Goal: Use online tool/utility: Utilize a website feature to perform a specific function

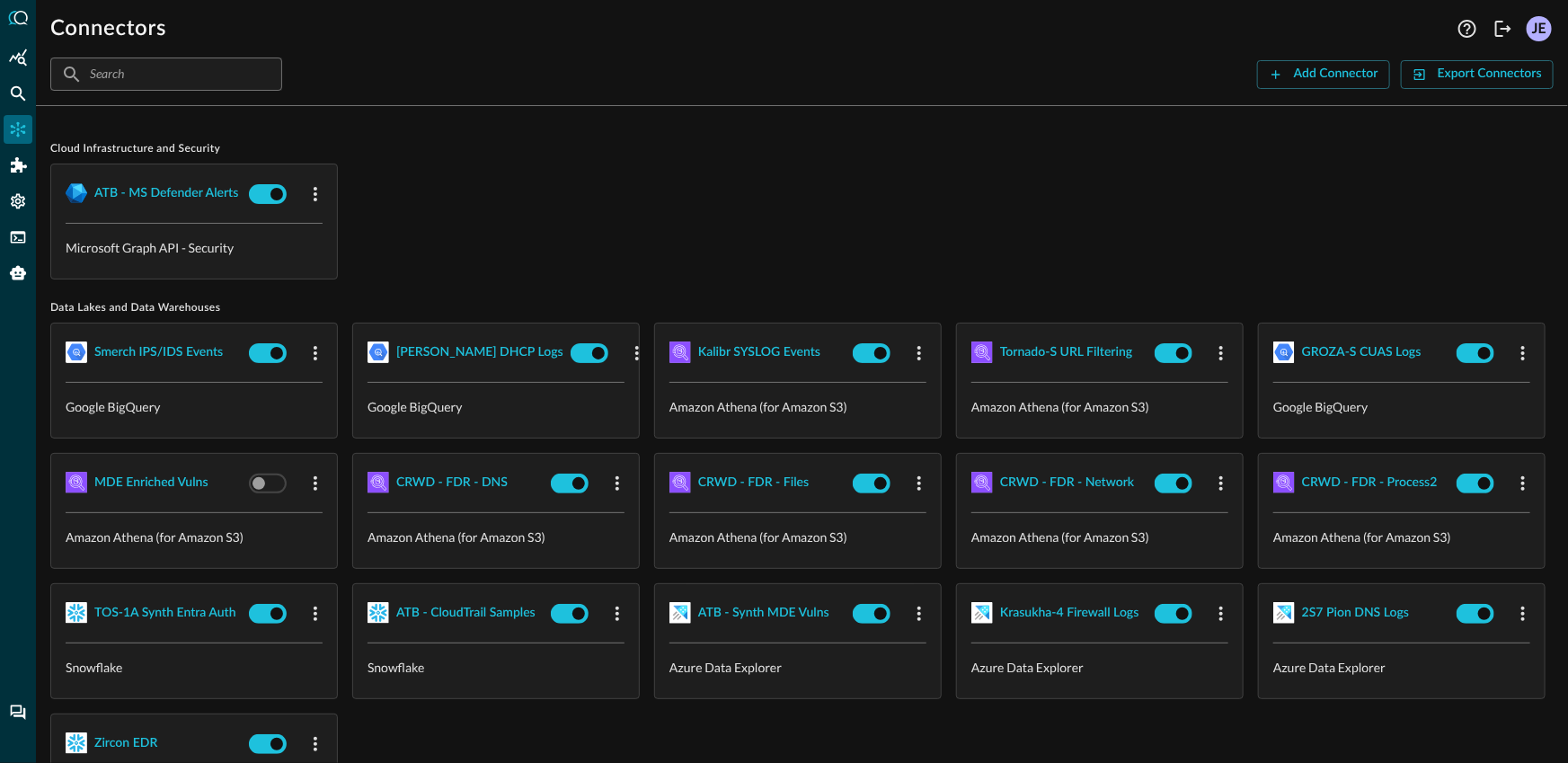
click at [600, 179] on div "ATB - MS Defender Alerts Microsoft Graph API - Security" at bounding box center [802, 221] width 1504 height 116
click at [20, 269] on icon "Query Agent" at bounding box center [18, 273] width 16 height 15
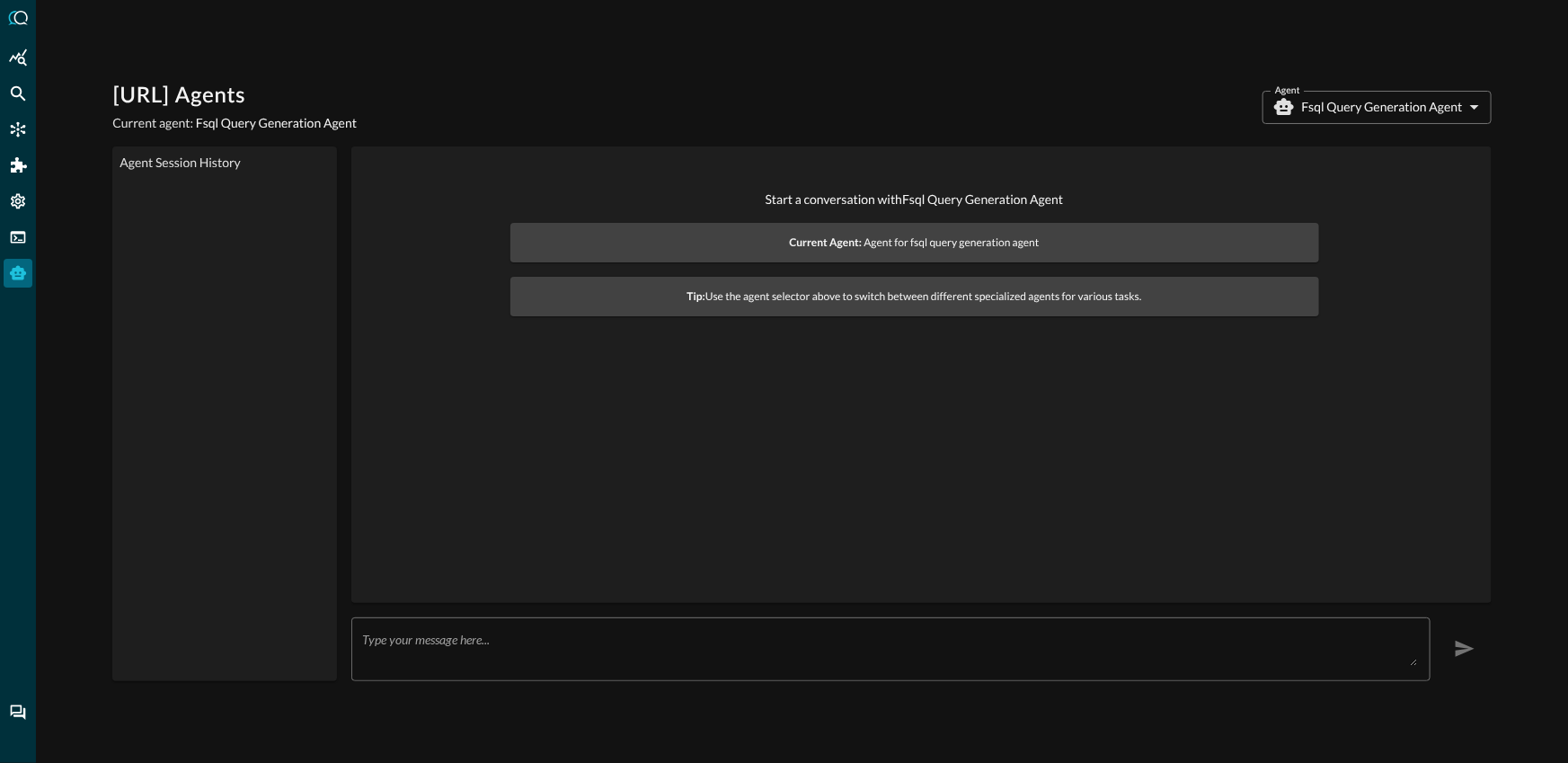
click at [1373, 107] on body "[URL] Agents Current agent: Fsql Query Generation Agent Agent Fsql Query Genera…" at bounding box center [784, 381] width 1568 height 763
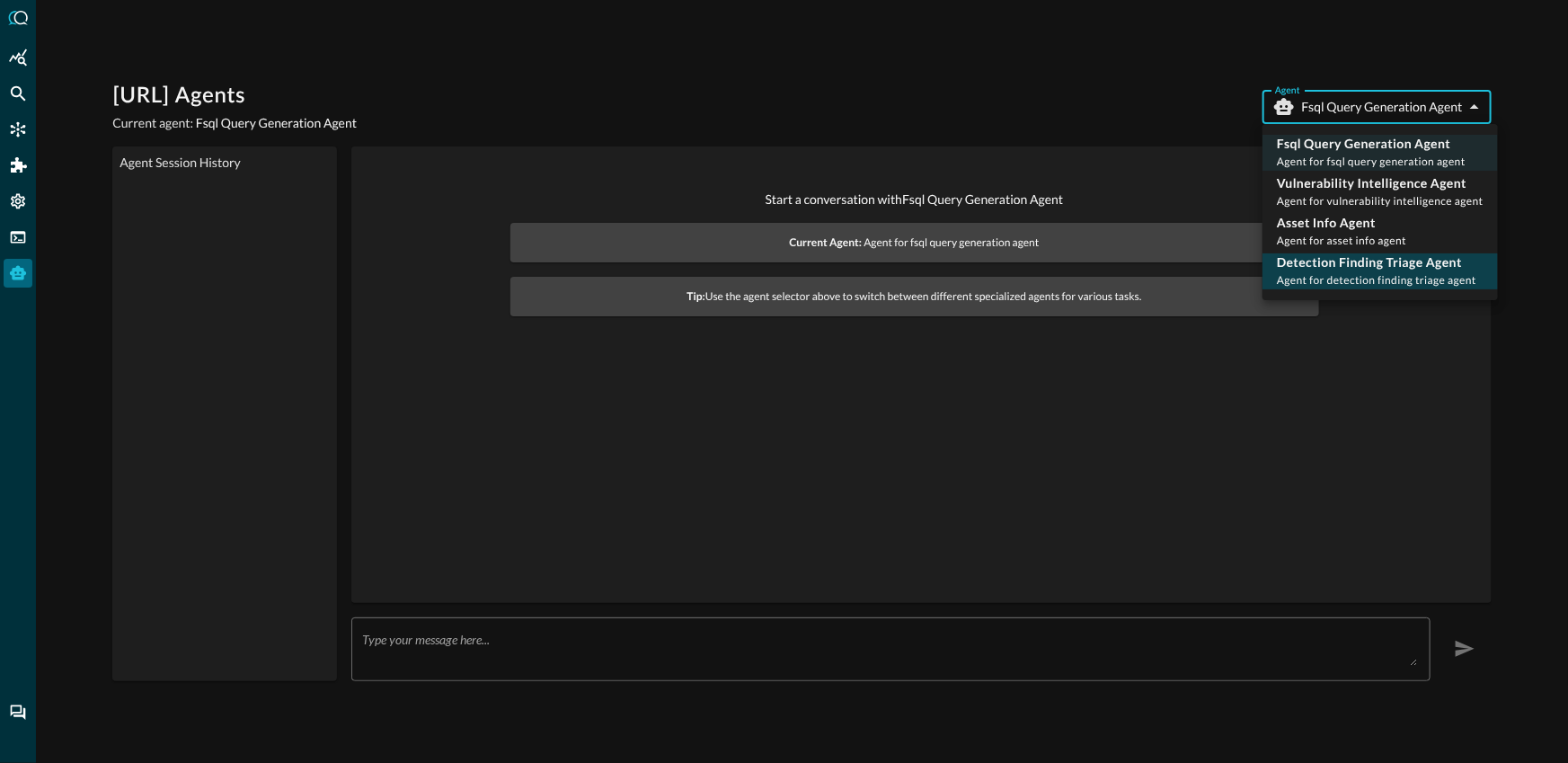
click at [1369, 282] on span "Agent for detection finding triage agent" at bounding box center [1377, 279] width 200 height 14
type input "detection_finding_triage_agent"
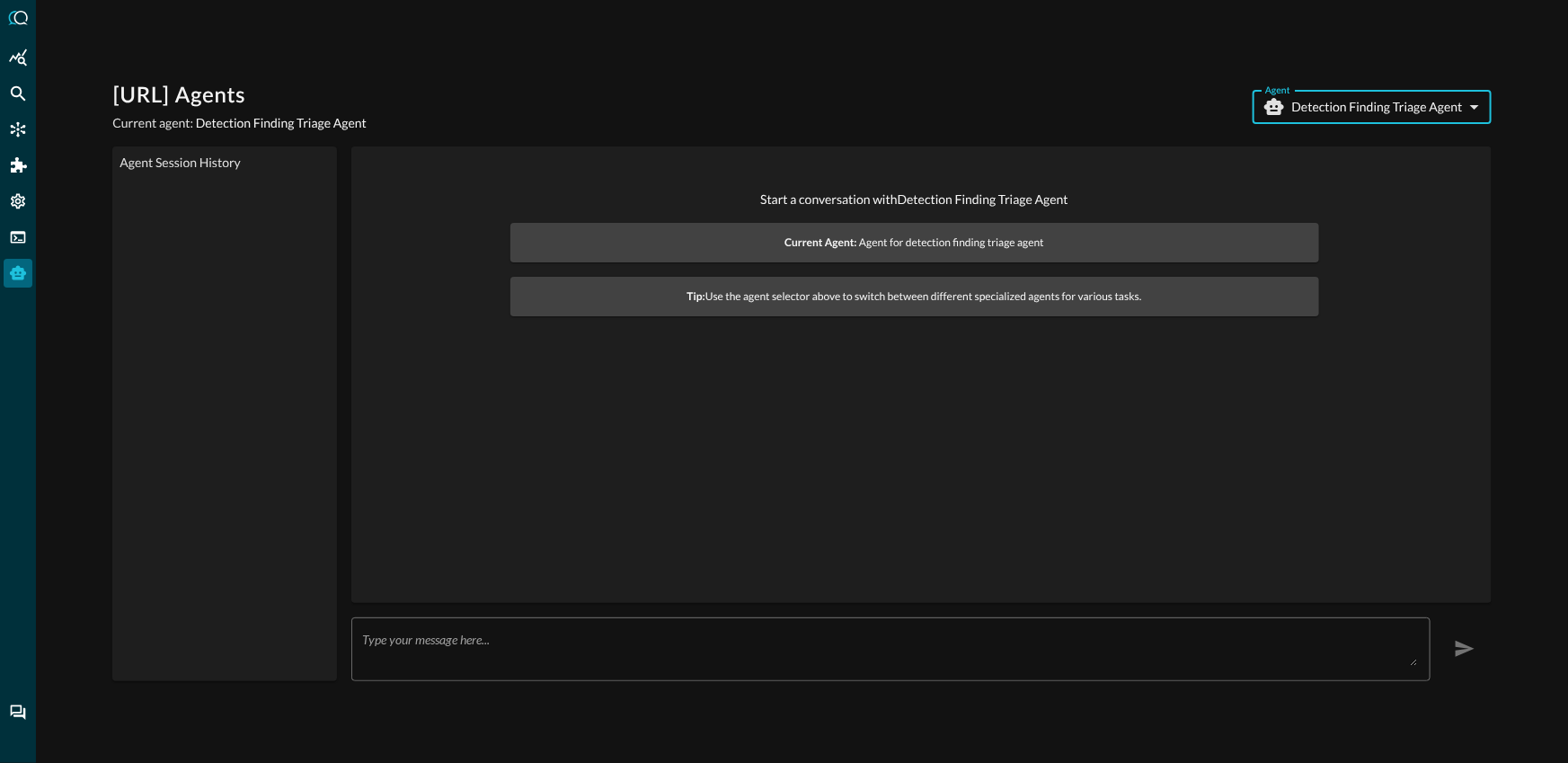
click at [1154, 632] on textarea at bounding box center [890, 650] width 1056 height 34
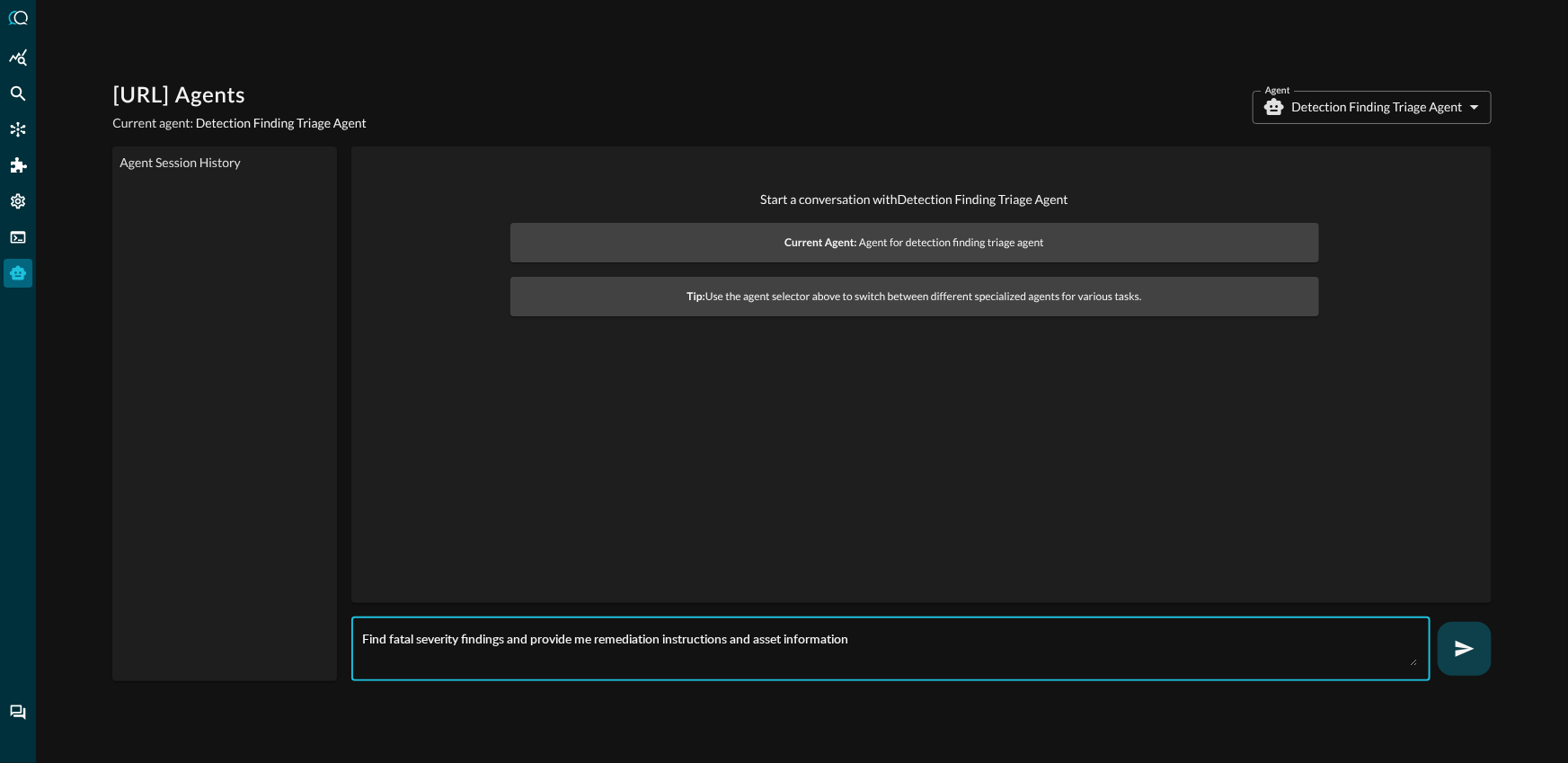
type textarea "Find fatal severity findings and provide me remediation instructions and asset …"
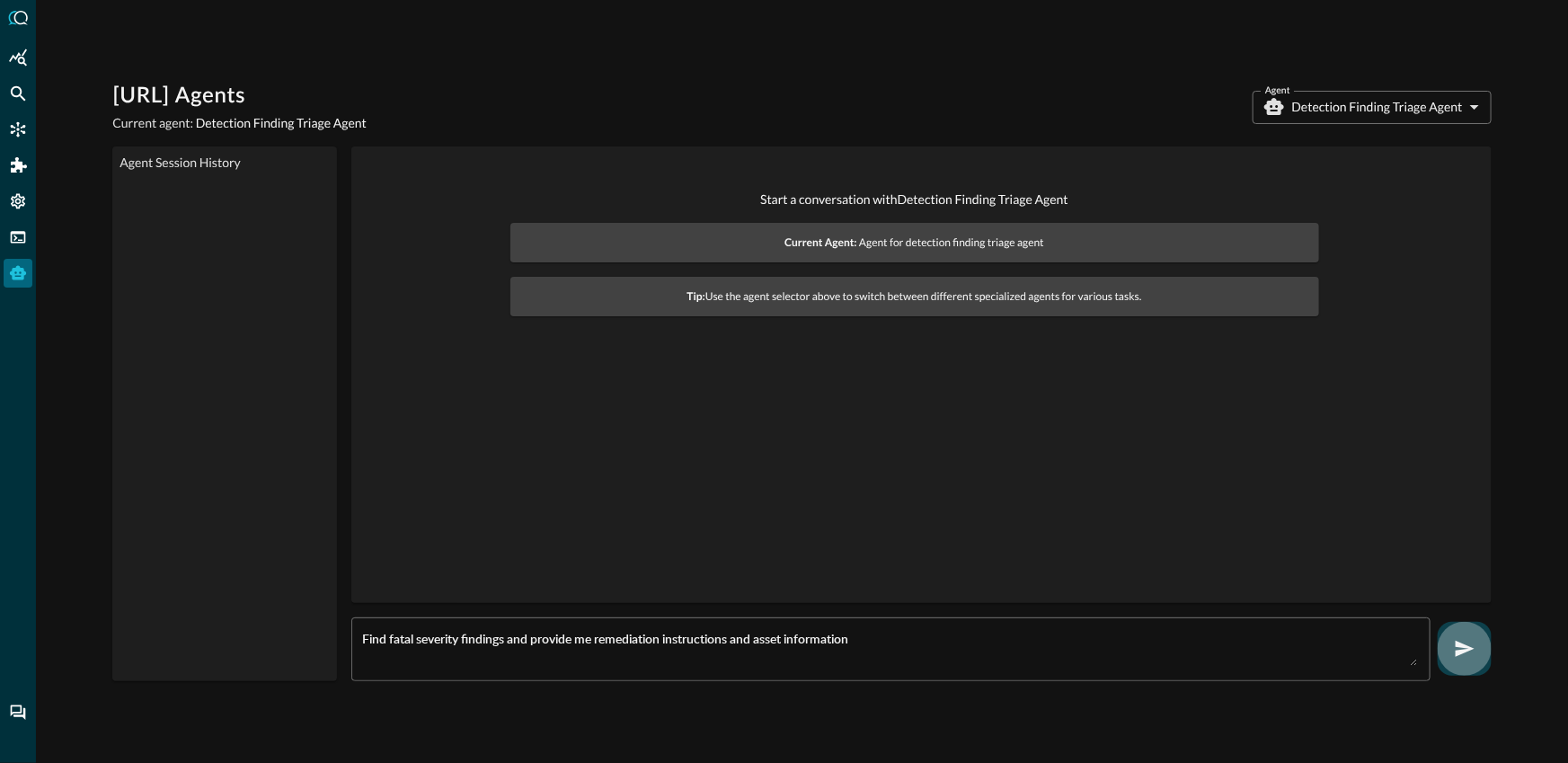
click at [1443, 649] on button "button" at bounding box center [1465, 649] width 54 height 54
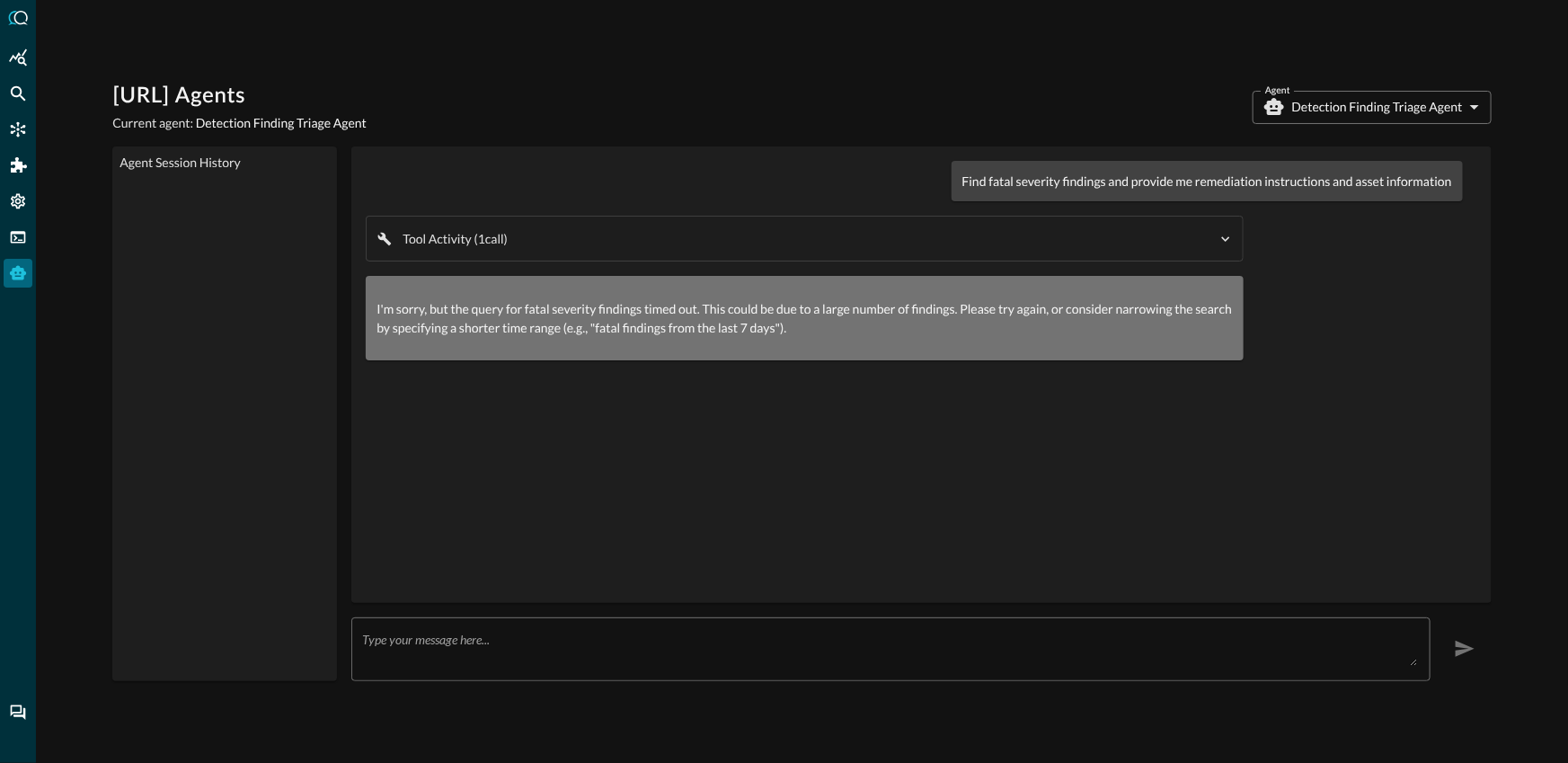
click at [616, 133] on div "[URL] Agents Current agent: Detection Finding Triage Agent Agent Detection Find…" at bounding box center [802, 381] width 1379 height 599
click at [24, 128] on icon "Connectors" at bounding box center [18, 130] width 18 height 18
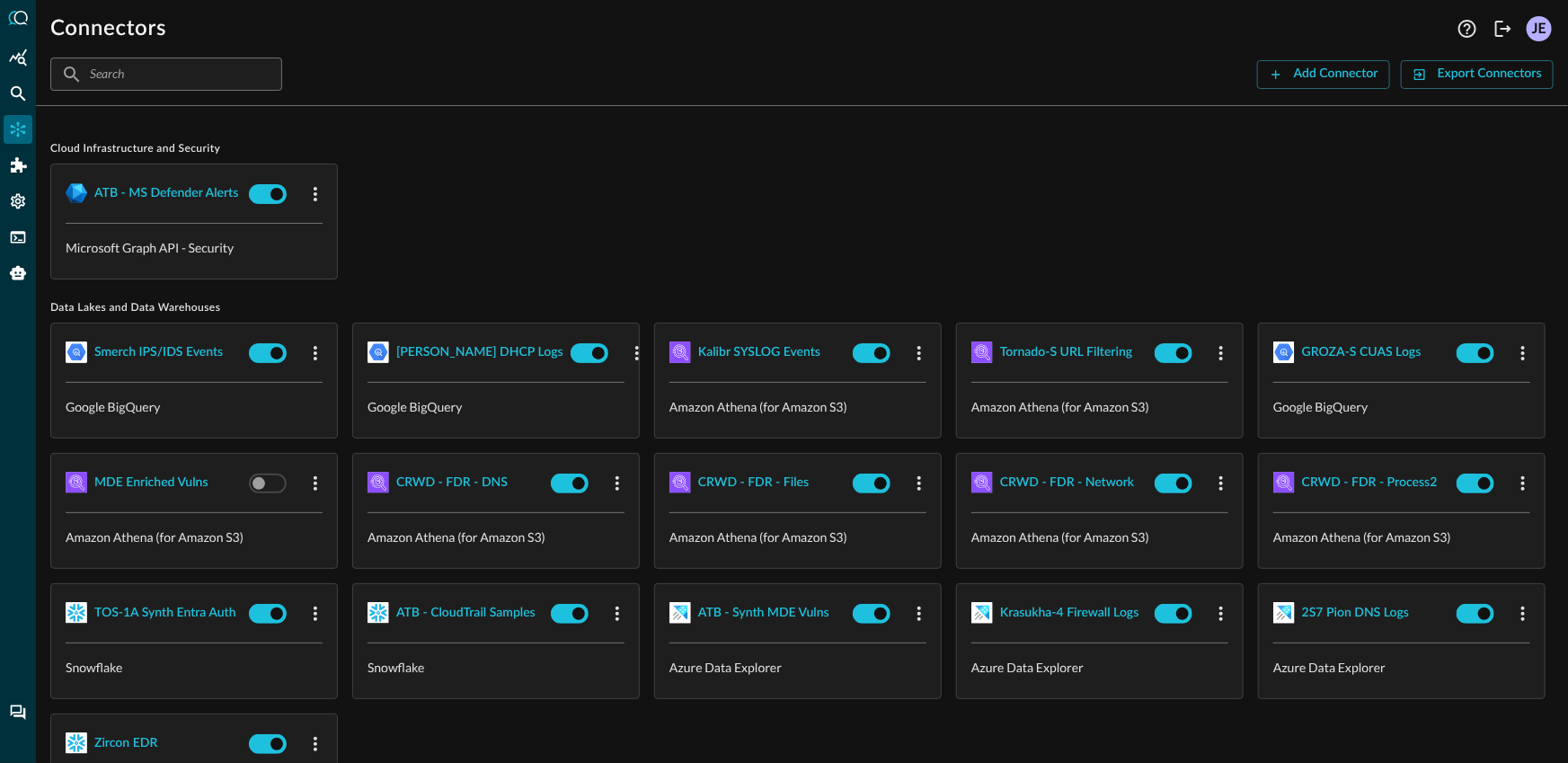
click at [593, 197] on div "ATB - MS Defender Alerts Microsoft Graph API - Security" at bounding box center [802, 221] width 1504 height 116
click at [703, 232] on div "ATB - MS Defender Alerts Microsoft Graph API - Security" at bounding box center [802, 221] width 1504 height 116
click at [996, 211] on div "ATB - MS Defender Alerts Microsoft Graph API - Security" at bounding box center [802, 221] width 1504 height 116
click at [1004, 209] on div "ATB - MS Defender Alerts Microsoft Graph API - Security" at bounding box center [802, 221] width 1504 height 116
click at [395, 181] on div "ATB - MS Defender Alerts Microsoft Graph API - Security" at bounding box center [802, 221] width 1504 height 116
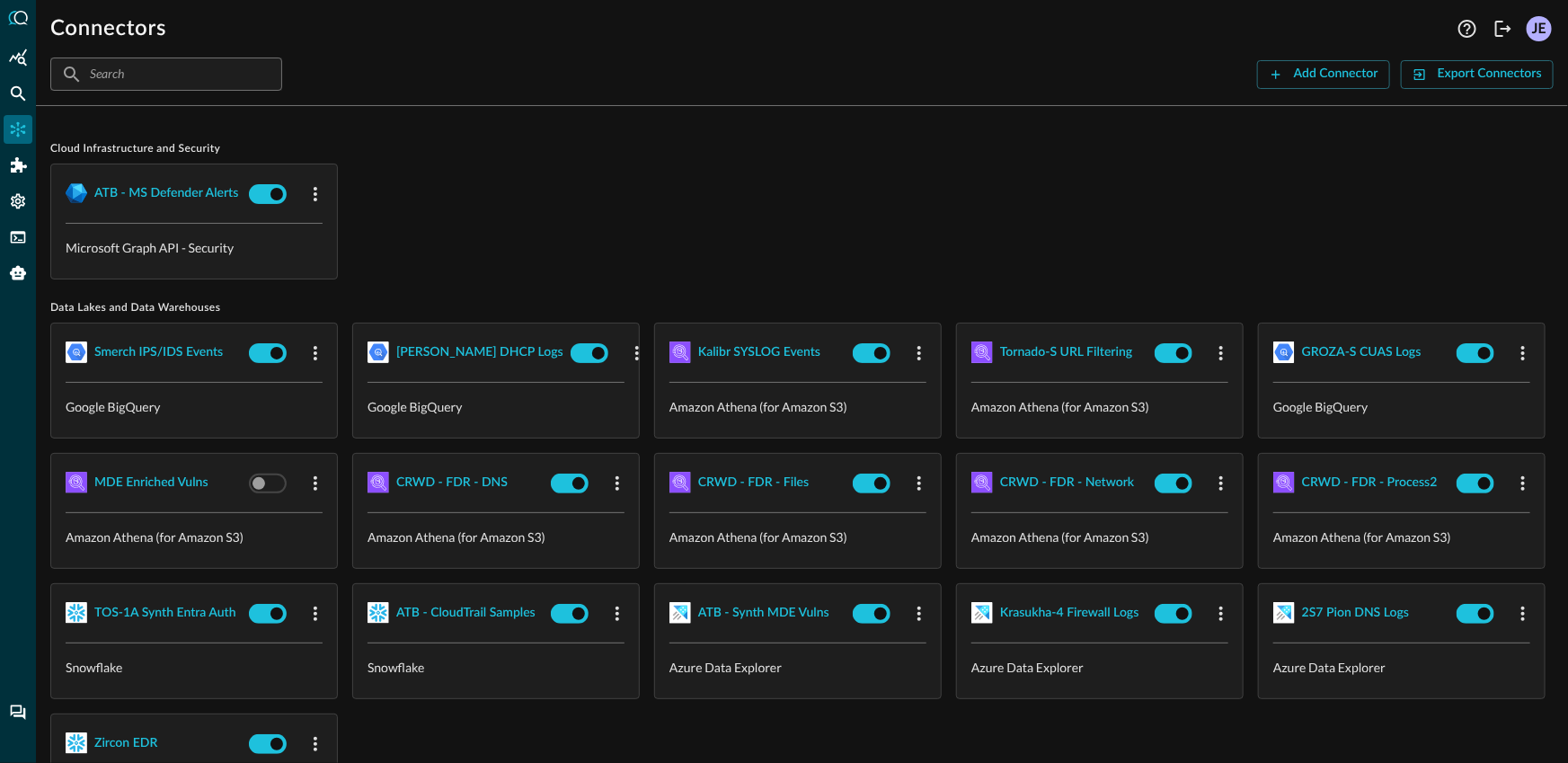
click at [800, 233] on div "ATB - MS Defender Alerts Microsoft Graph API - Security" at bounding box center [802, 221] width 1504 height 116
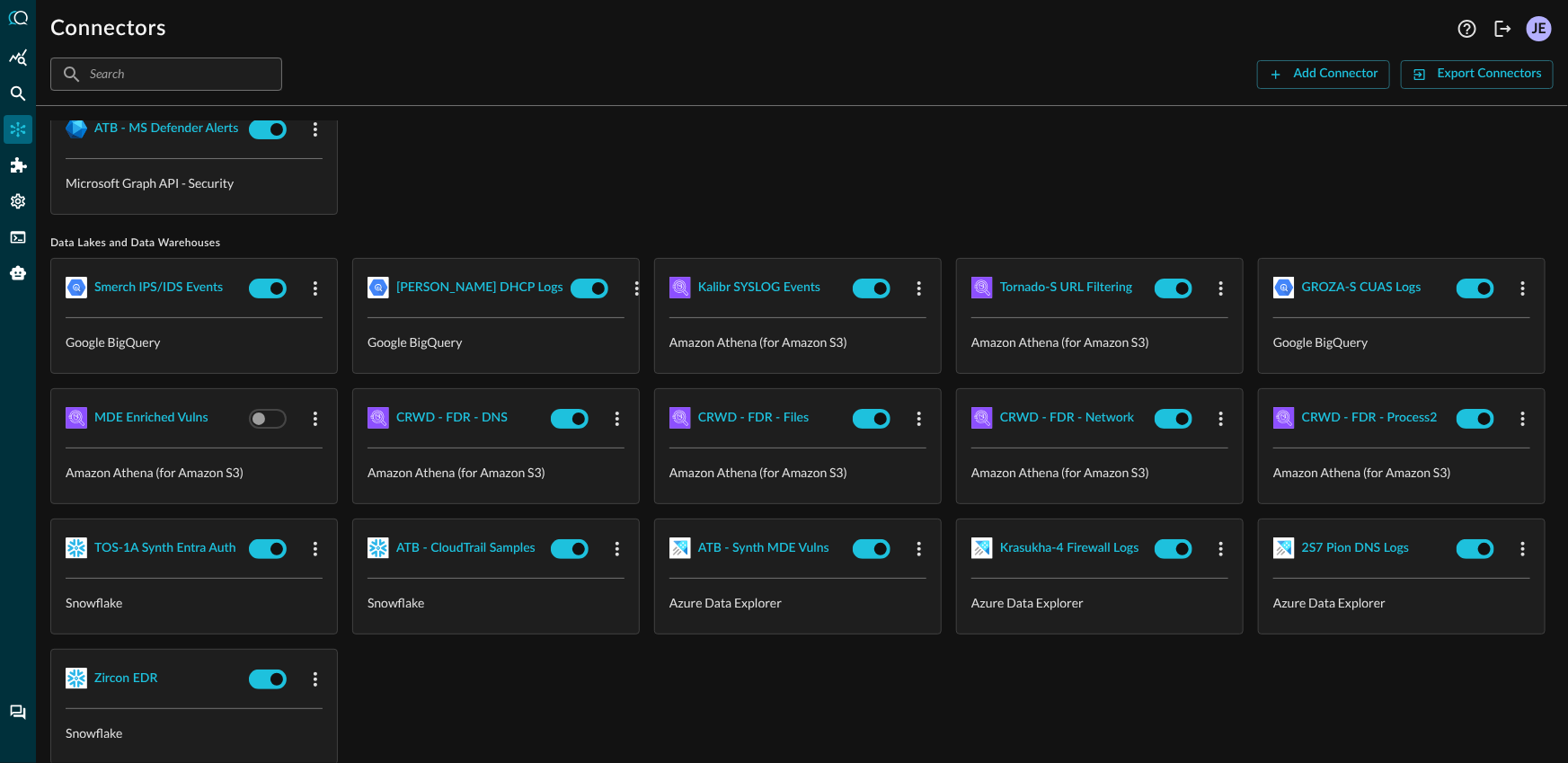
scroll to position [83, 0]
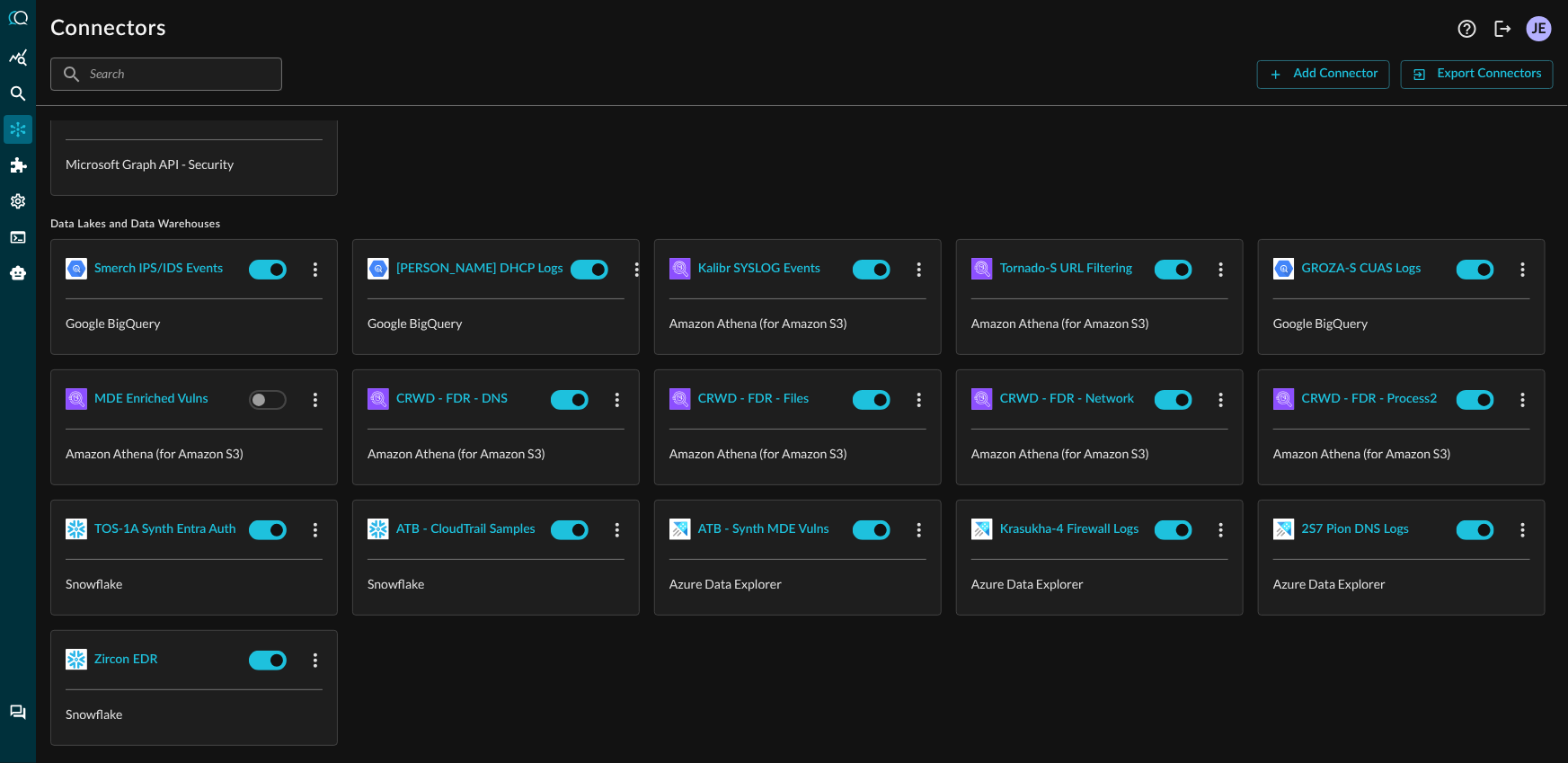
click at [809, 203] on div "Cloud Infrastructure and Security ATB - MS Defender Alerts Microsoft Graph API …" at bounding box center [802, 731] width 1504 height 1389
click at [826, 182] on div "ATB - MS Defender Alerts Microsoft Graph API - Security" at bounding box center [802, 138] width 1504 height 116
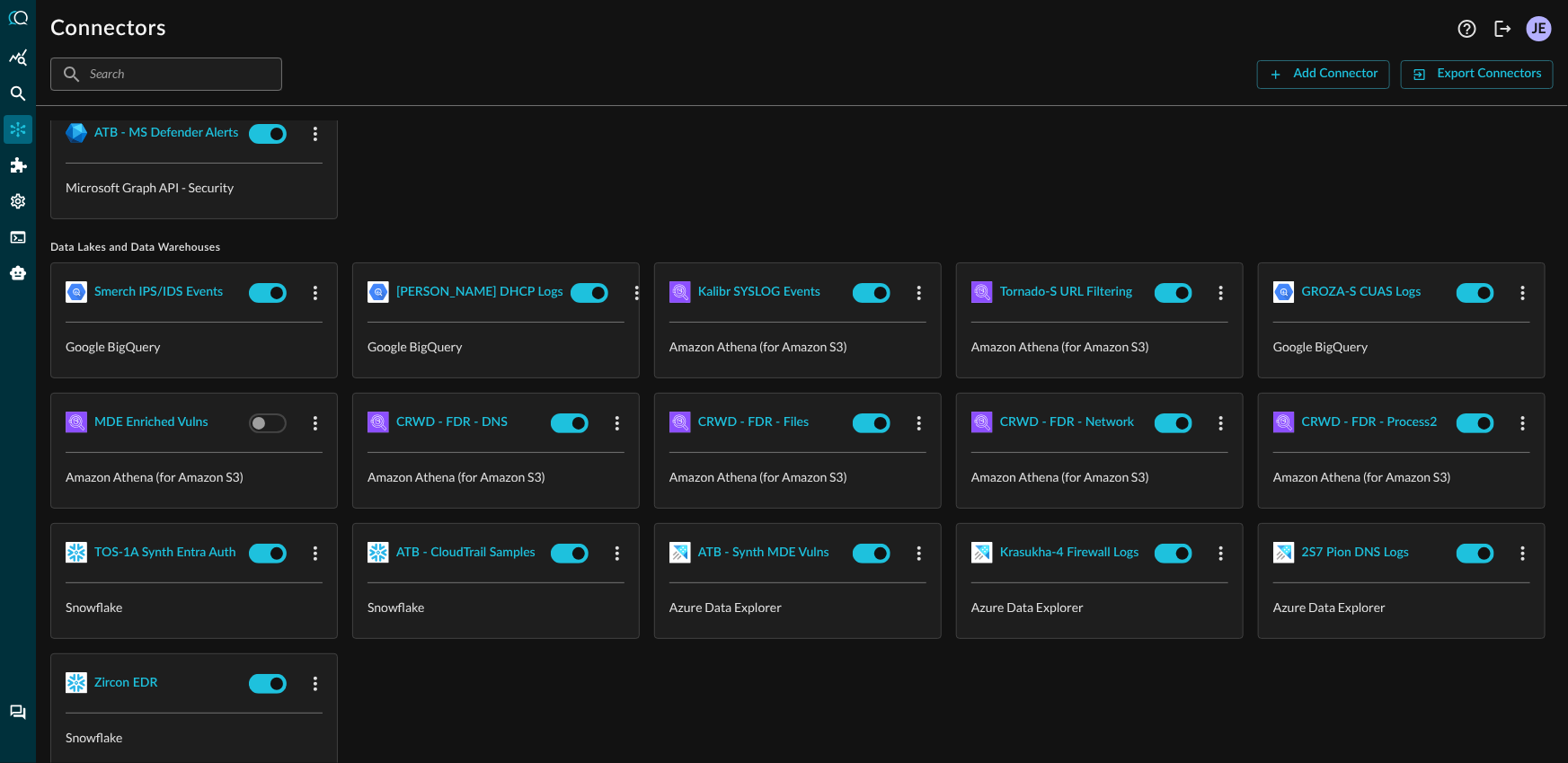
click at [819, 200] on div "ATB - MS Defender Alerts Microsoft Graph API - Security" at bounding box center [802, 161] width 1504 height 116
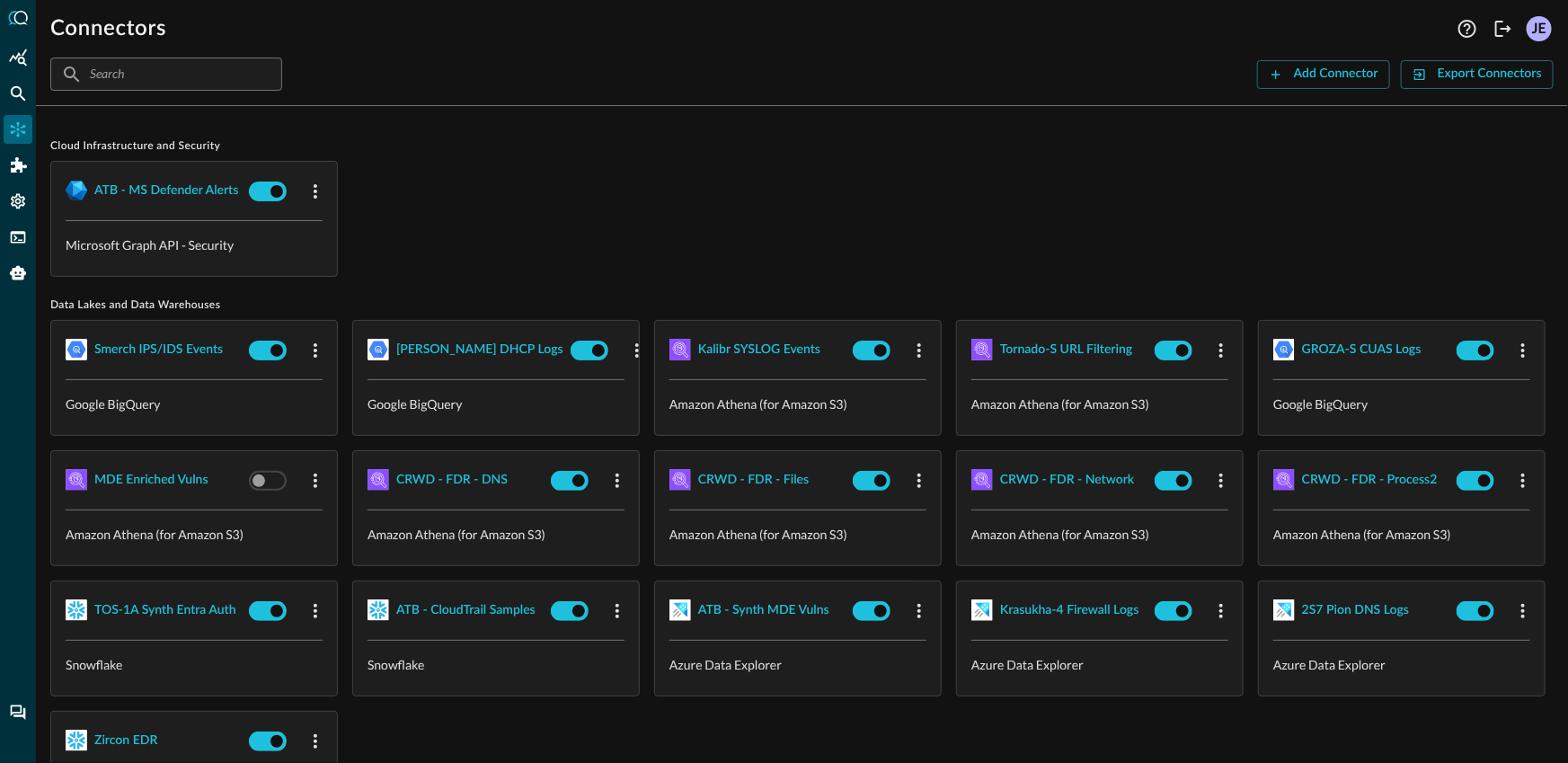
scroll to position [0, 0]
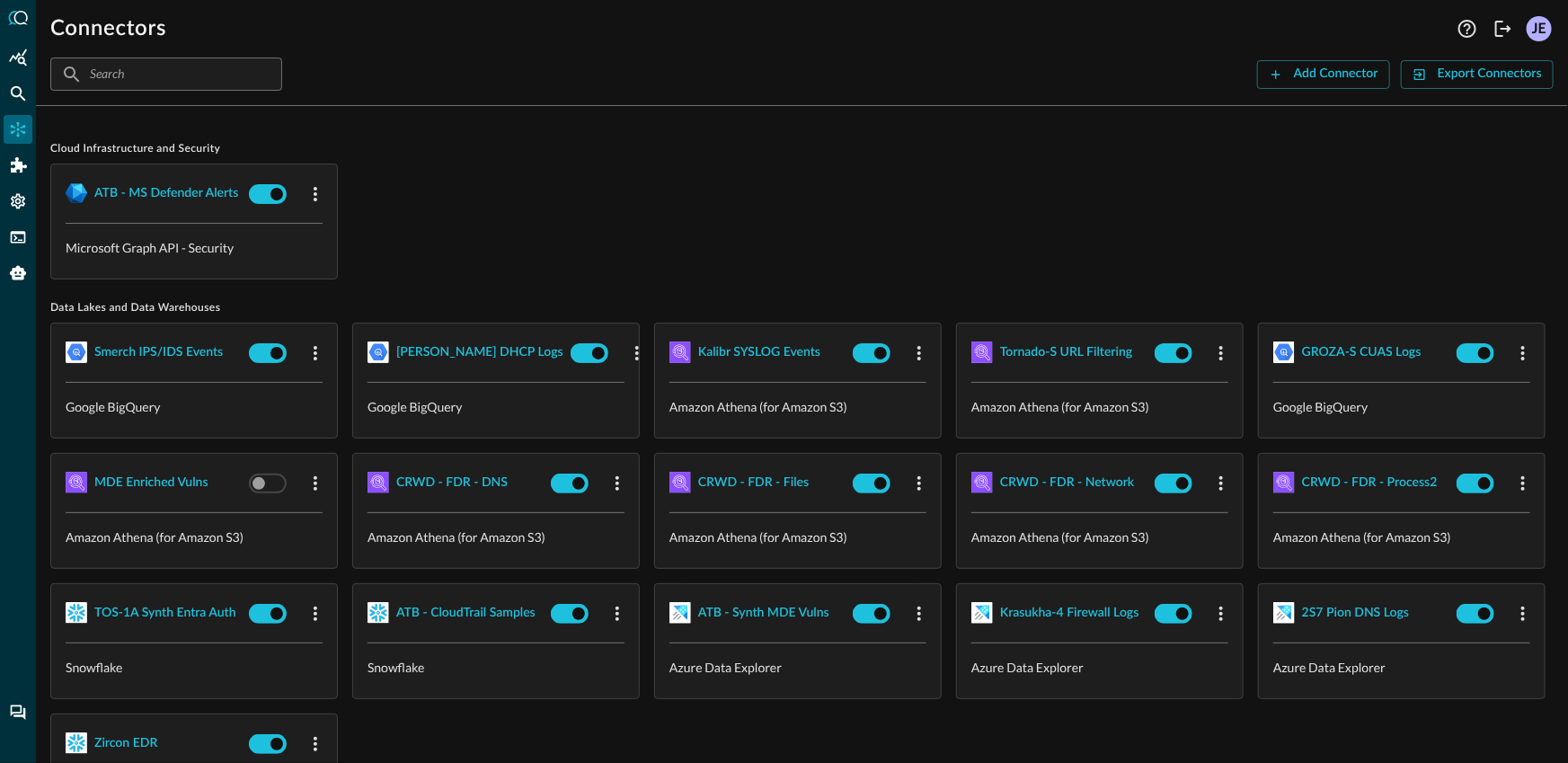
click at [760, 120] on div "Connectors Help Logout JE ​ ​ Add Connector Export Connectors Cloud Infrastruct…" at bounding box center [803, 381] width 1533 height 763
click at [821, 226] on div "ATB - MS Defender Alerts Microsoft Graph API - Security" at bounding box center [802, 221] width 1504 height 116
click at [678, 268] on div "ATB - MS Defender Alerts Microsoft Graph API - Security" at bounding box center [802, 221] width 1504 height 116
click at [10, 94] on icon "Federated Search" at bounding box center [18, 93] width 18 height 18
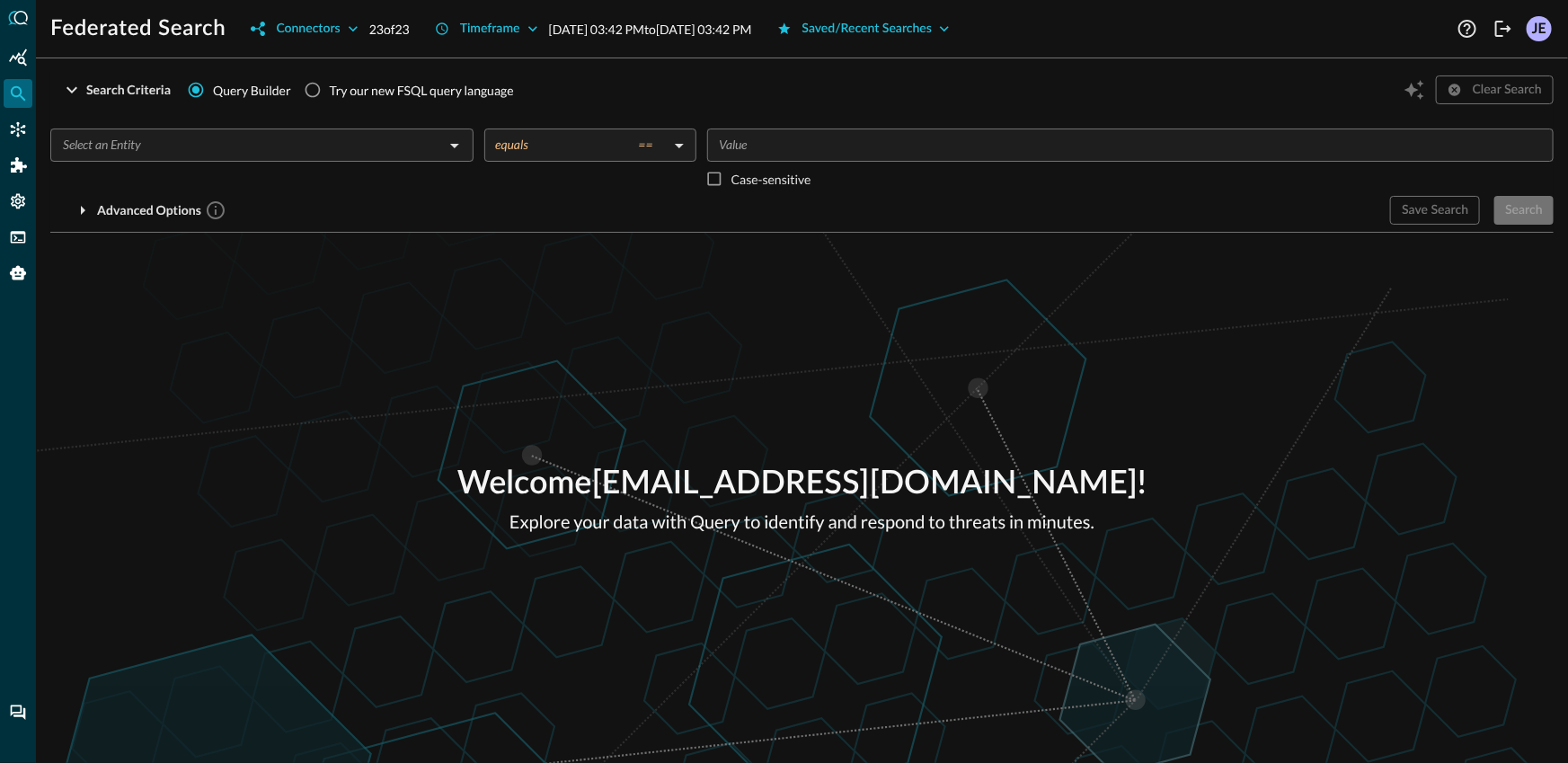
click at [310, 173] on div "​" at bounding box center [261, 162] width 424 height 67
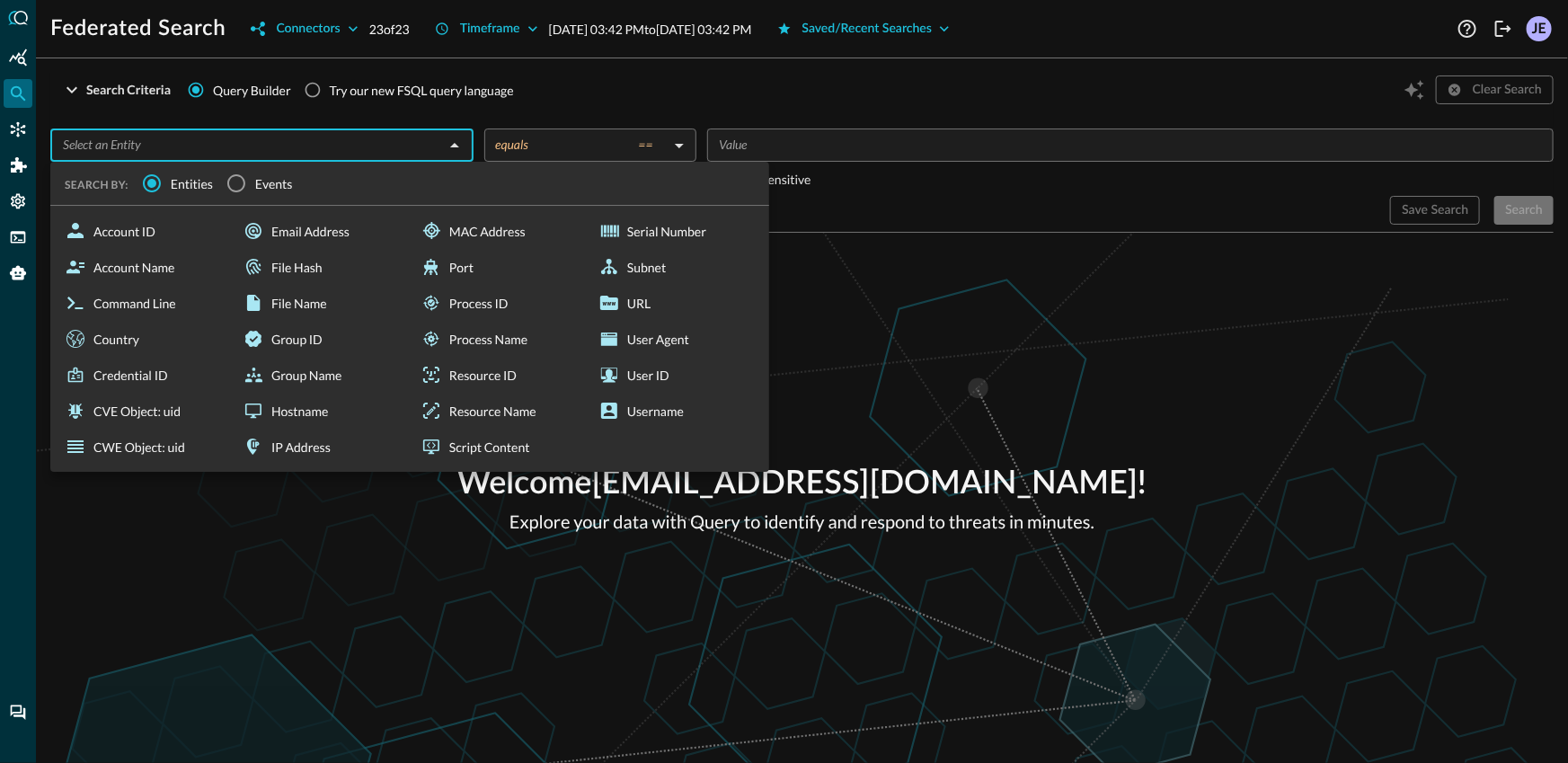
click at [1023, 375] on div "Welcome [EMAIL_ADDRESS][DOMAIN_NAME] ! Explore your data with Query to identify…" at bounding box center [803, 498] width 1533 height 531
